Goal: Navigation & Orientation: Go to known website

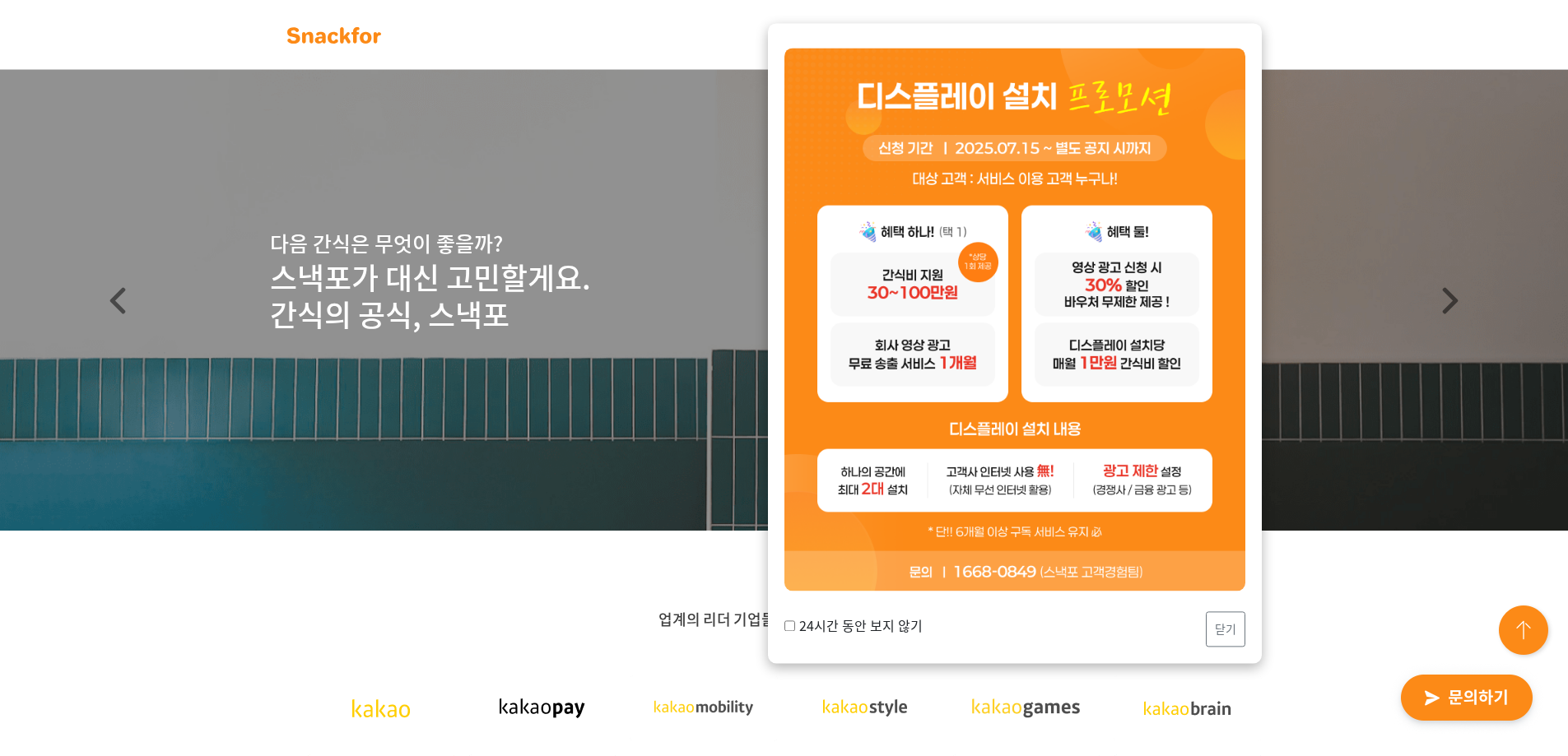
click at [829, 633] on label "24시간 동안 보지 않기" at bounding box center [854, 626] width 139 height 20
click at [795, 631] on input "24시간 동안 보지 않기" at bounding box center [790, 625] width 10 height 10
checkbox input "true"
click at [1243, 630] on button "닫기" at bounding box center [1226, 628] width 40 height 35
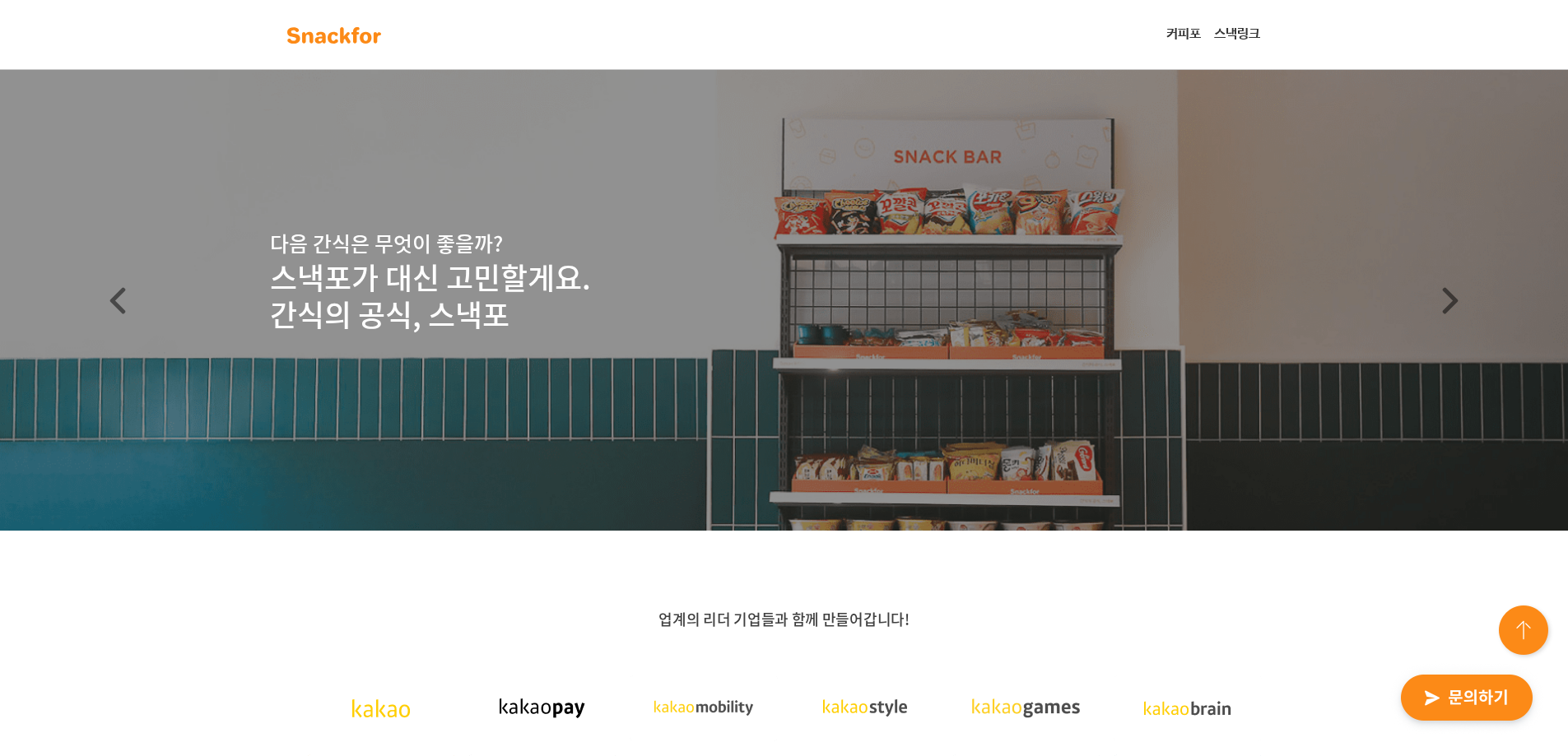
click at [345, 46] on img at bounding box center [333, 35] width 103 height 27
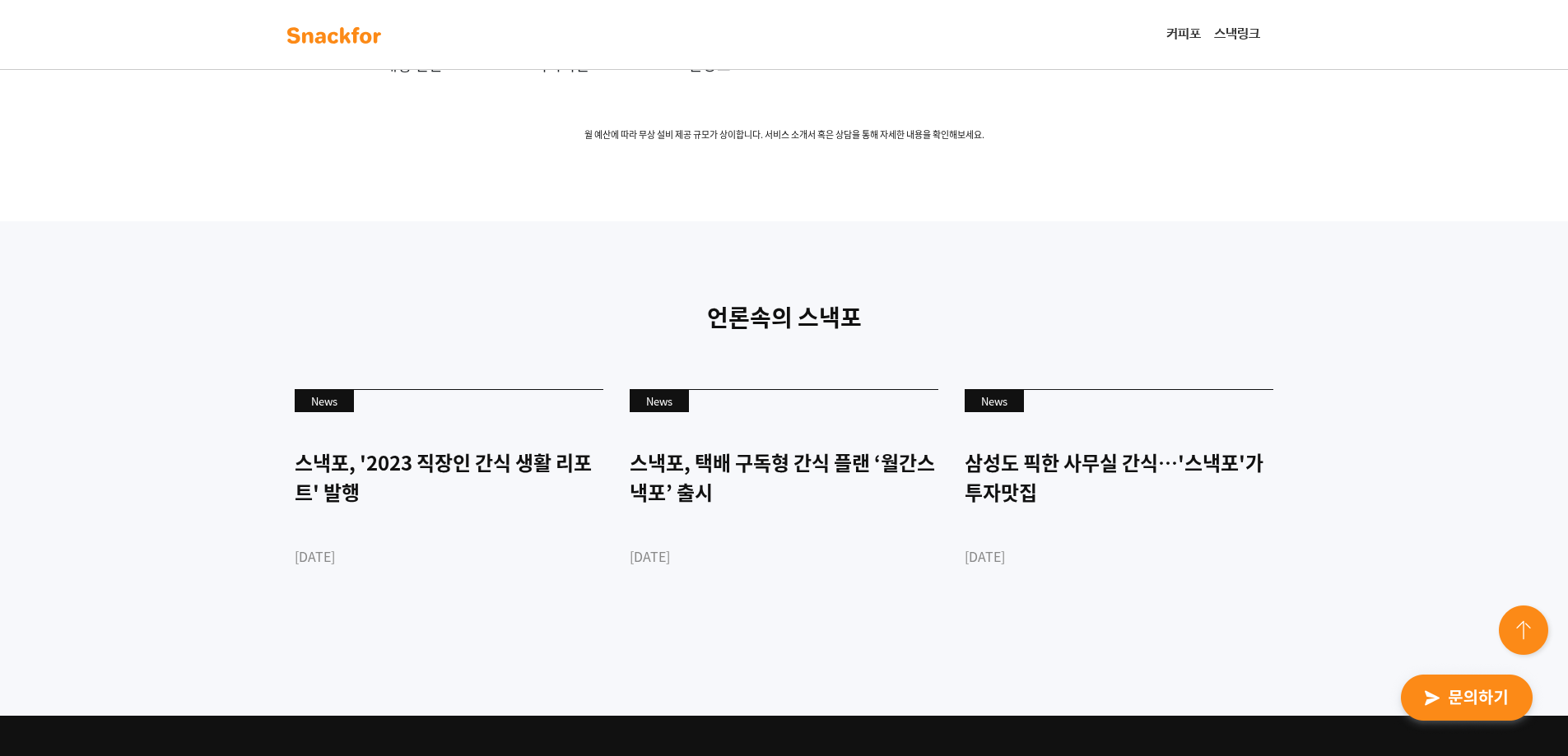
scroll to position [4195, 0]
